Goal: Communication & Community: Ask a question

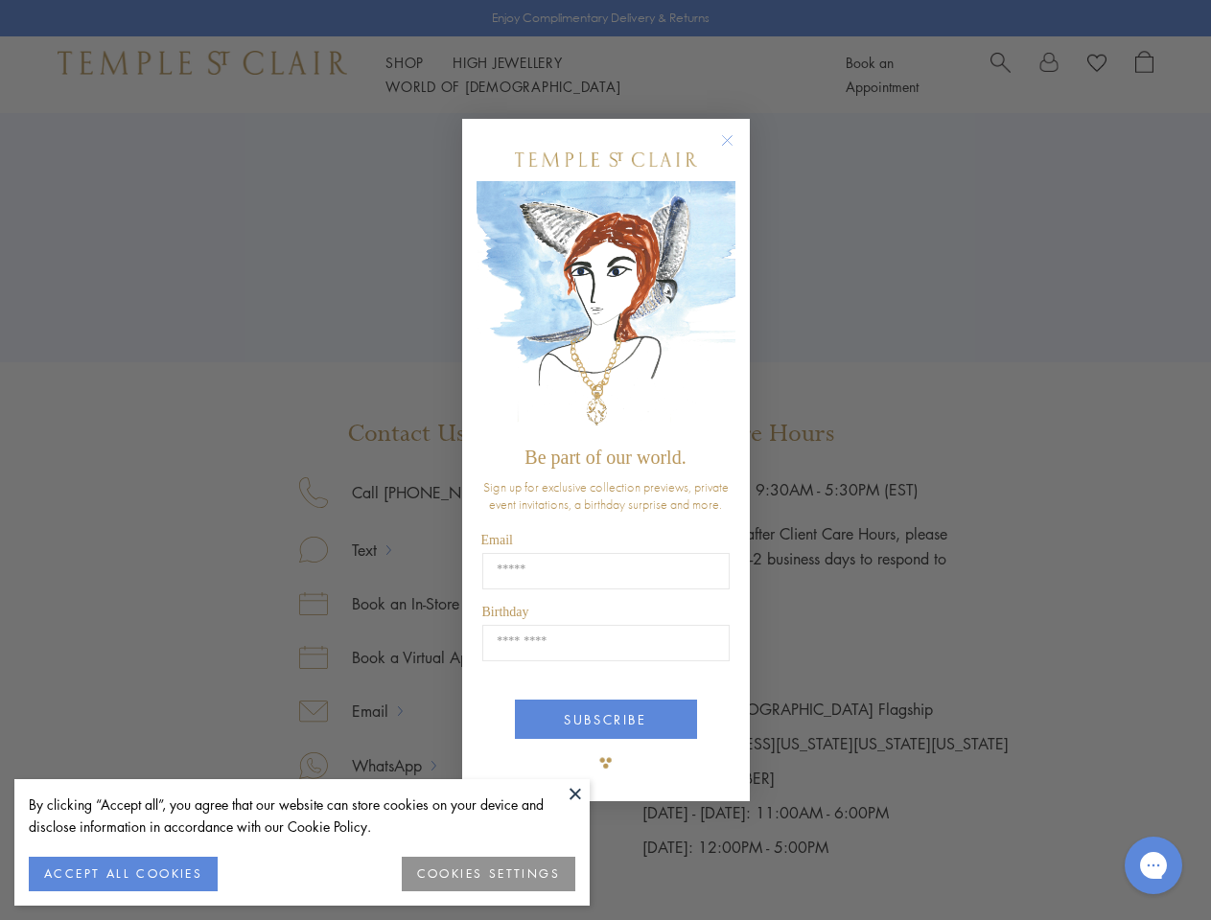
click at [605, 460] on span "Be part of our world." at bounding box center [604, 457] width 161 height 21
click at [575, 794] on button at bounding box center [575, 793] width 29 height 29
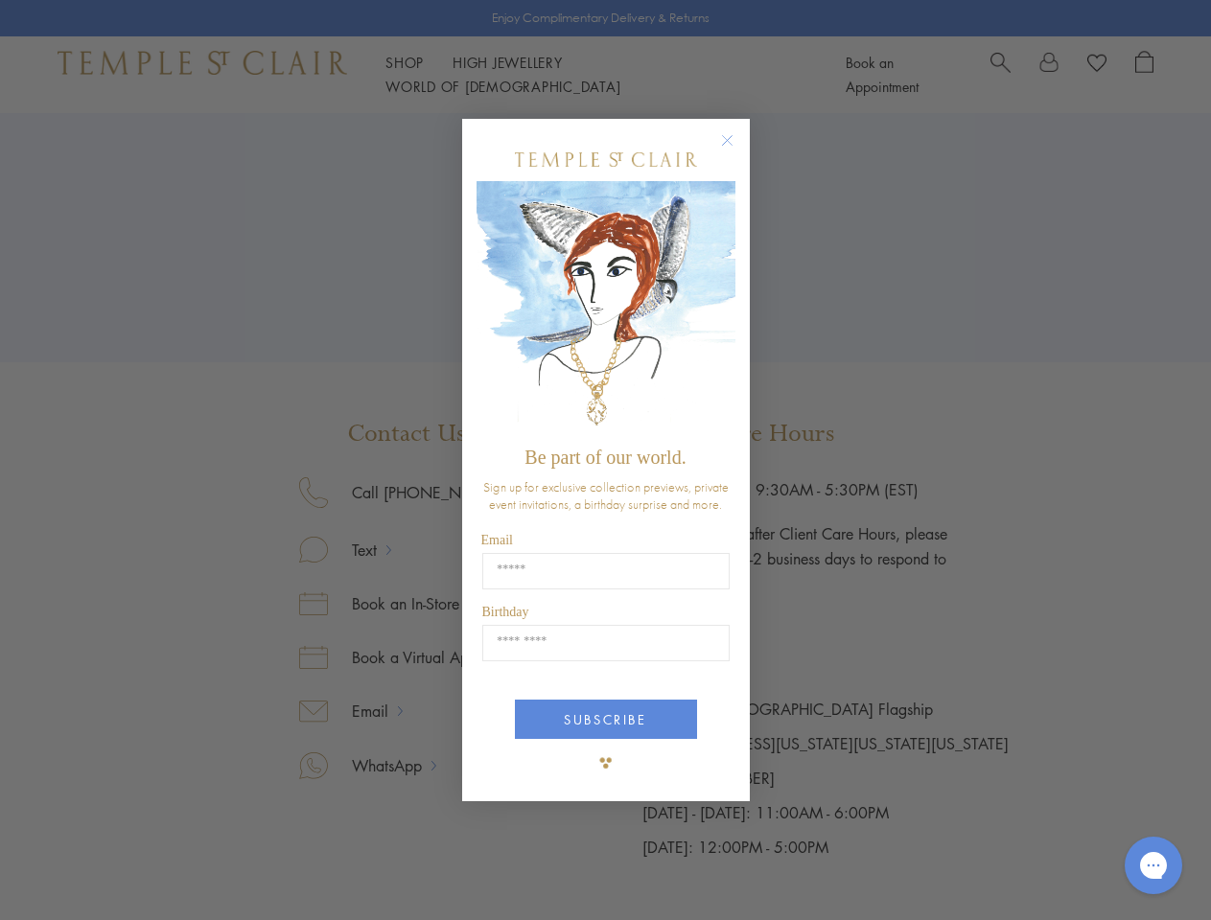
click at [123, 874] on div "Close dialog Be part of our world. Sign up for exclusive collection previews, p…" at bounding box center [605, 460] width 1211 height 920
click at [489, 874] on div "Close dialog Be part of our world. Sign up for exclusive collection previews, p…" at bounding box center [605, 460] width 1211 height 920
click at [736, 149] on icon "Close dialog" at bounding box center [727, 140] width 24 height 24
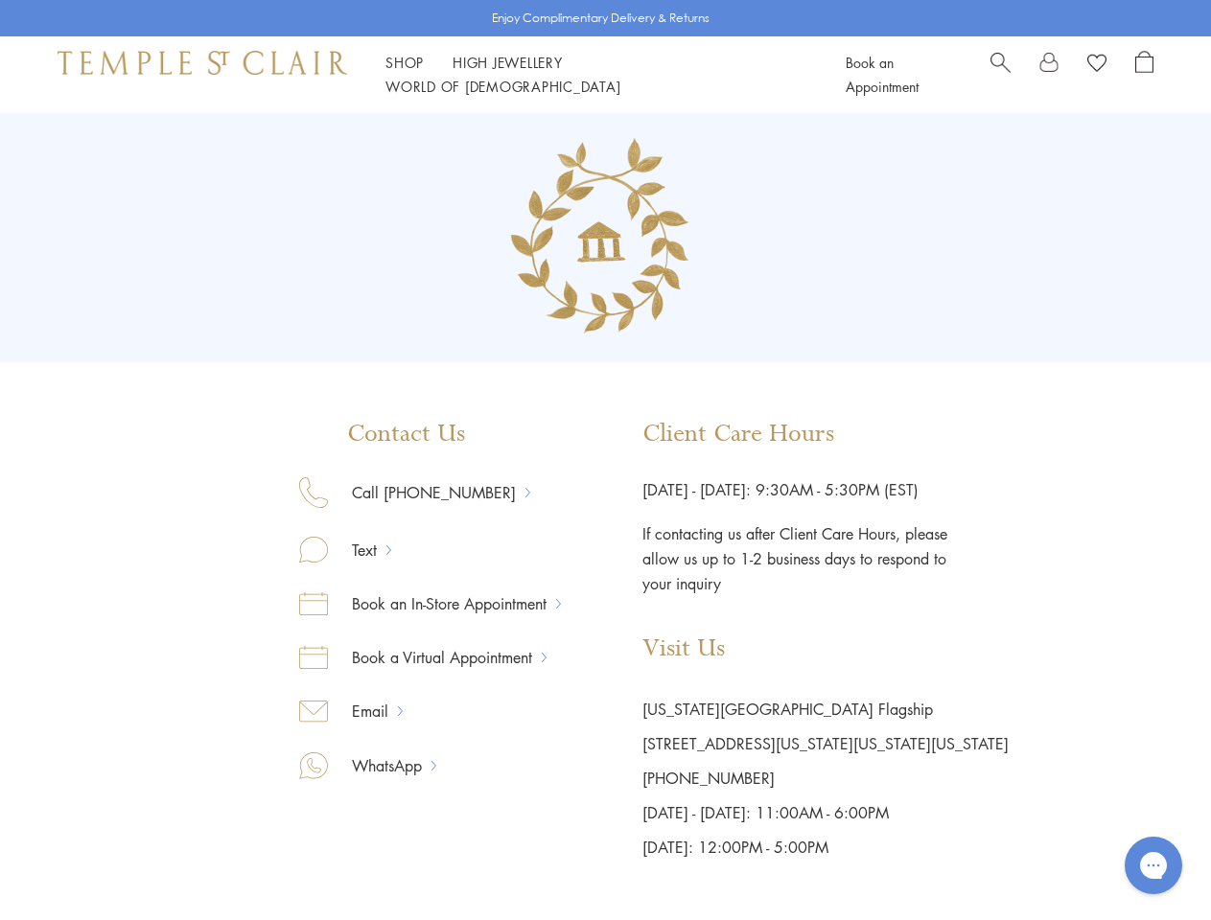
click at [606, 772] on button "SUBSCRIBE" at bounding box center [606, 791] width 182 height 39
click at [1153, 866] on icon "Open gorgias live chat" at bounding box center [1153, 865] width 18 height 18
